Goal: Task Accomplishment & Management: Use online tool/utility

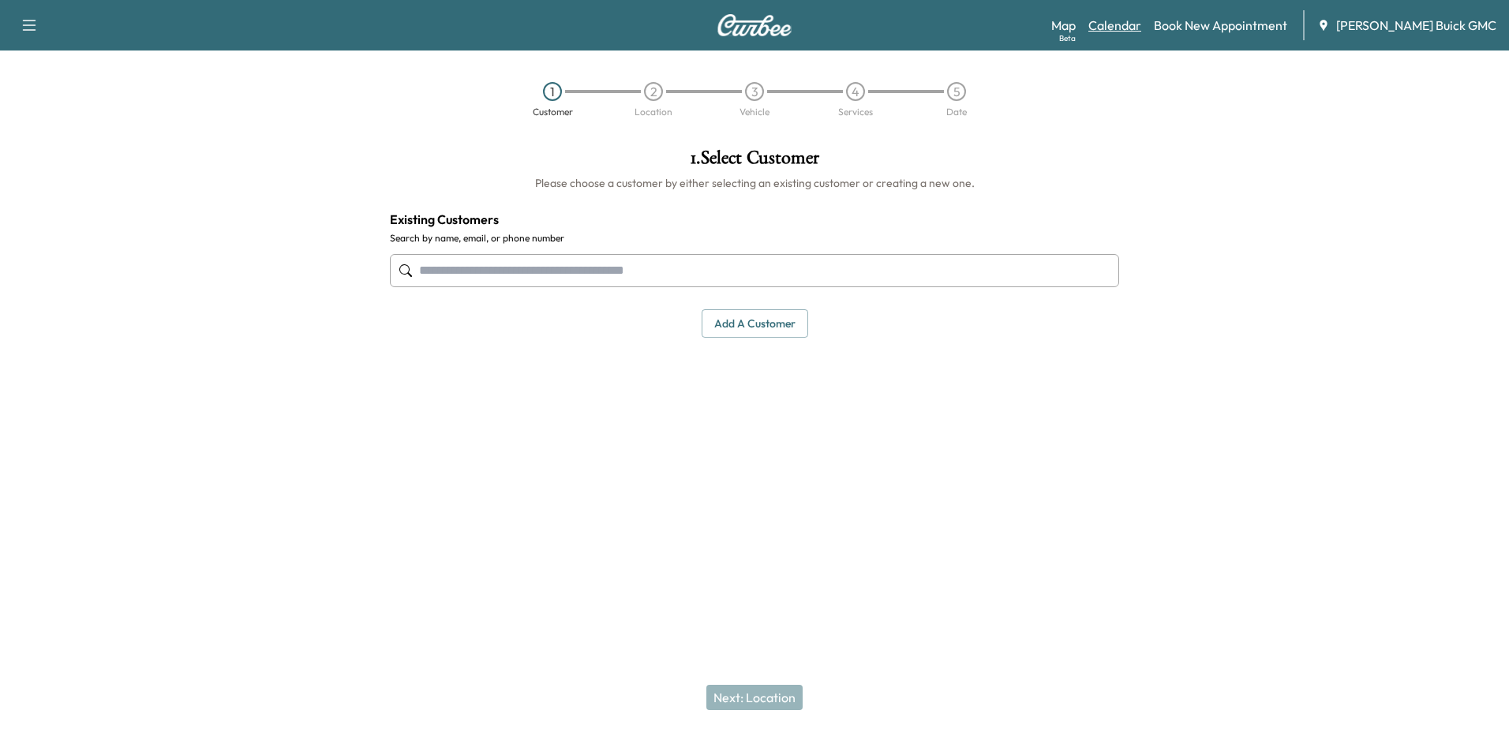
click at [1141, 21] on link "Calendar" at bounding box center [1115, 25] width 53 height 19
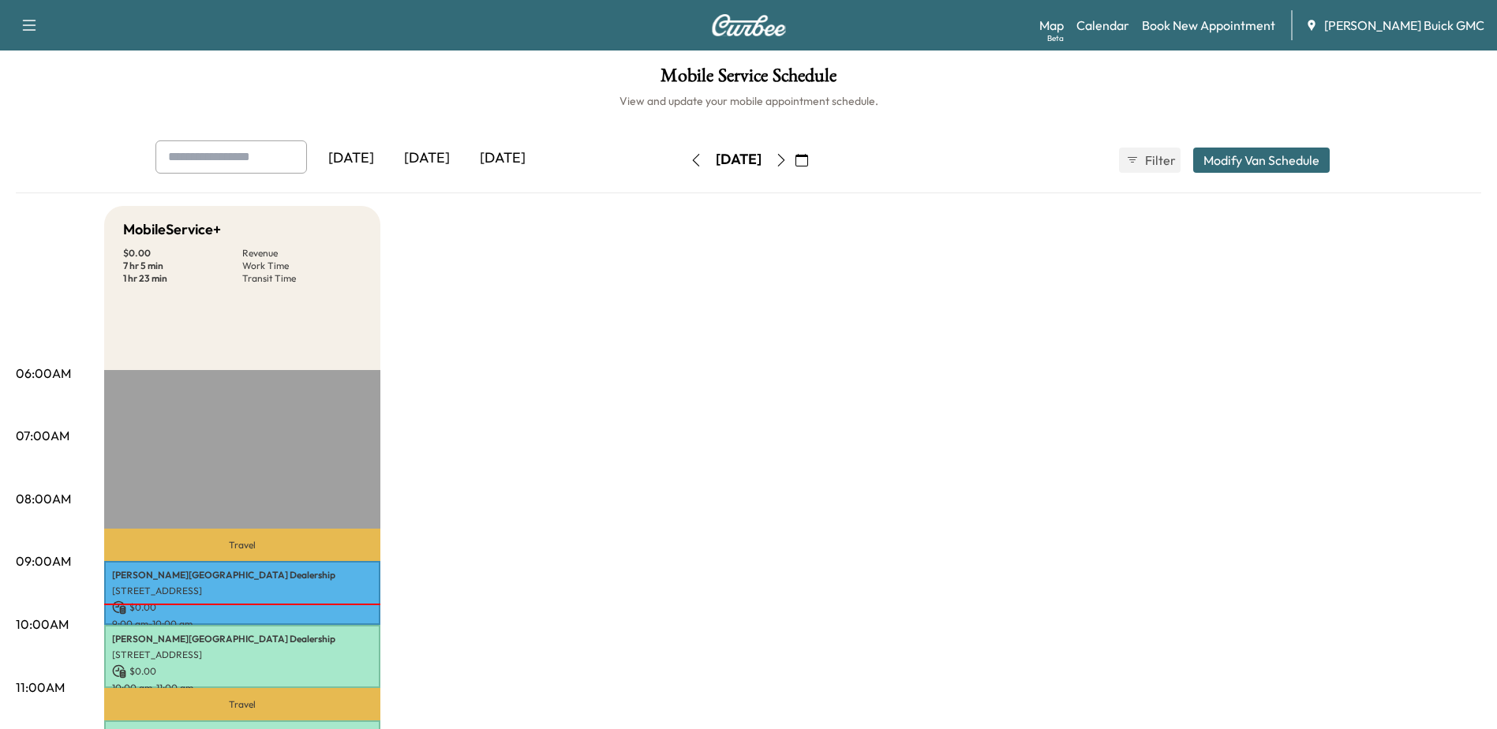
click at [788, 163] on icon "button" at bounding box center [781, 160] width 13 height 13
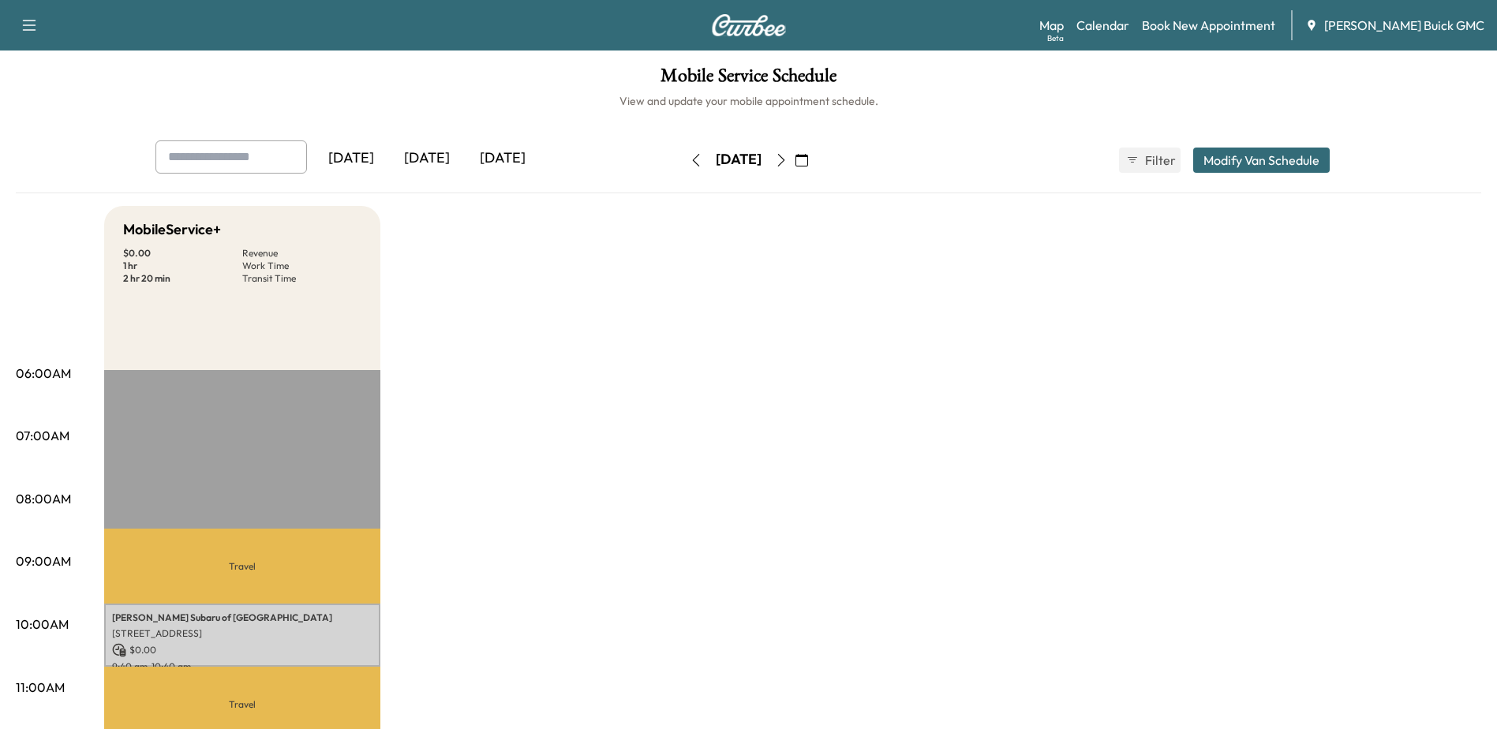
click at [263, 275] on p "Transit Time" at bounding box center [301, 278] width 119 height 13
click at [289, 282] on p "Transit Time" at bounding box center [301, 278] width 119 height 13
click at [290, 281] on p "Transit Time" at bounding box center [301, 278] width 119 height 13
drag, startPoint x: 290, startPoint y: 281, endPoint x: 560, endPoint y: 365, distance: 283.4
